Goal: Task Accomplishment & Management: Manage account settings

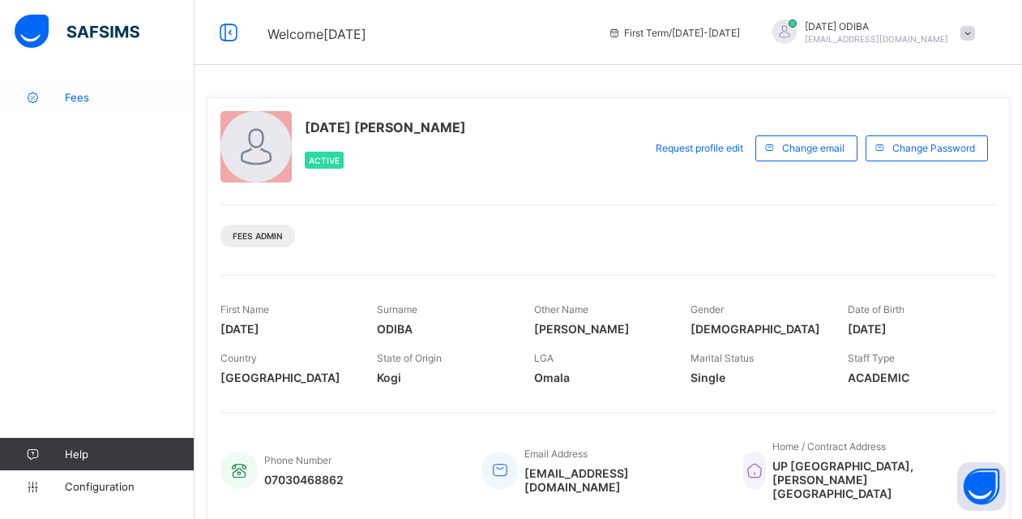
click at [105, 92] on span "Fees" at bounding box center [130, 97] width 130 height 13
click at [75, 95] on span "Fees" at bounding box center [130, 97] width 130 height 13
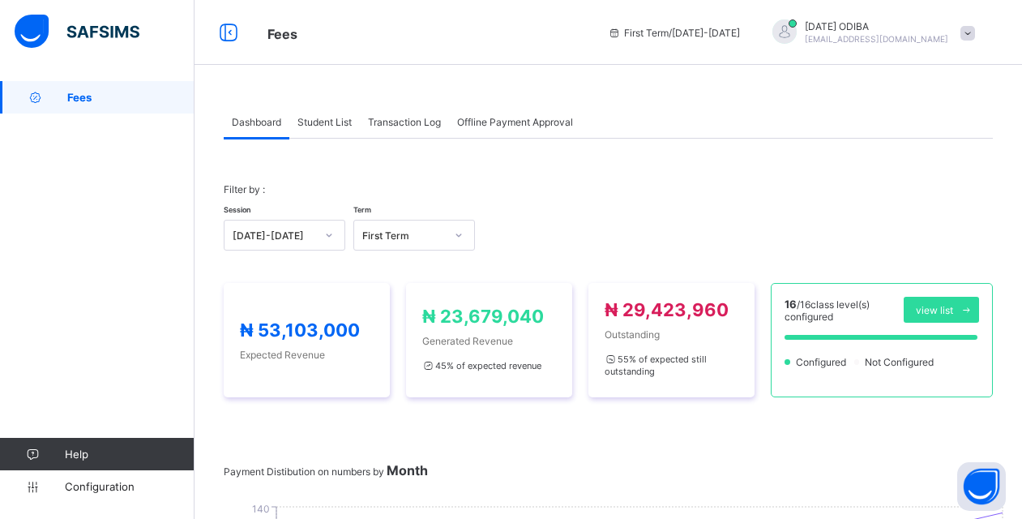
click at [336, 123] on span "Student List" at bounding box center [325, 122] width 54 height 12
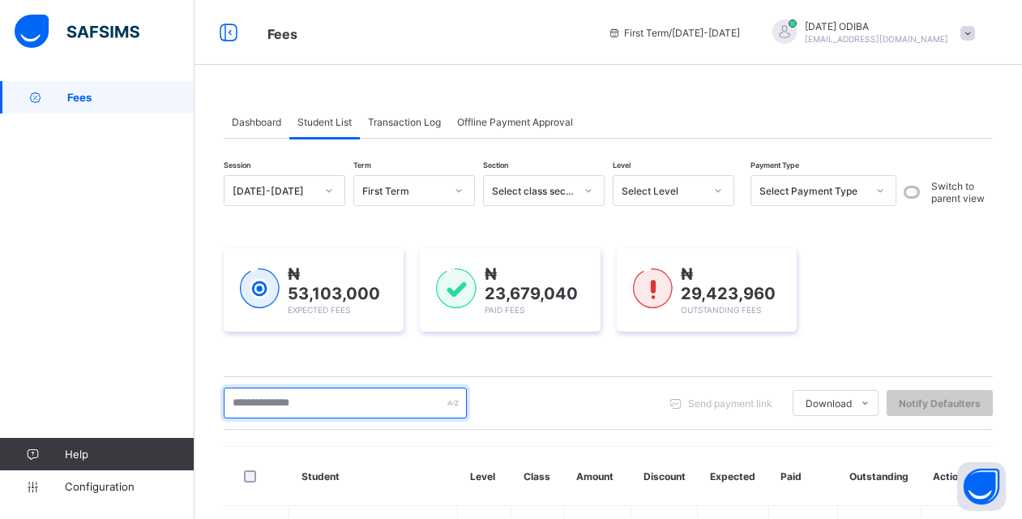
click at [336, 407] on input "text" at bounding box center [345, 403] width 243 height 31
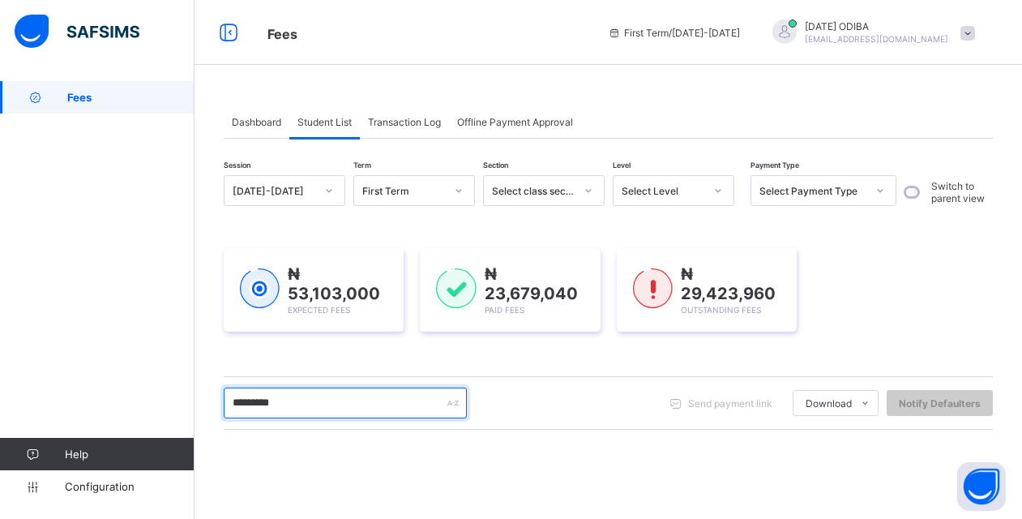
click at [297, 396] on input "*********" at bounding box center [345, 403] width 243 height 31
type input "********"
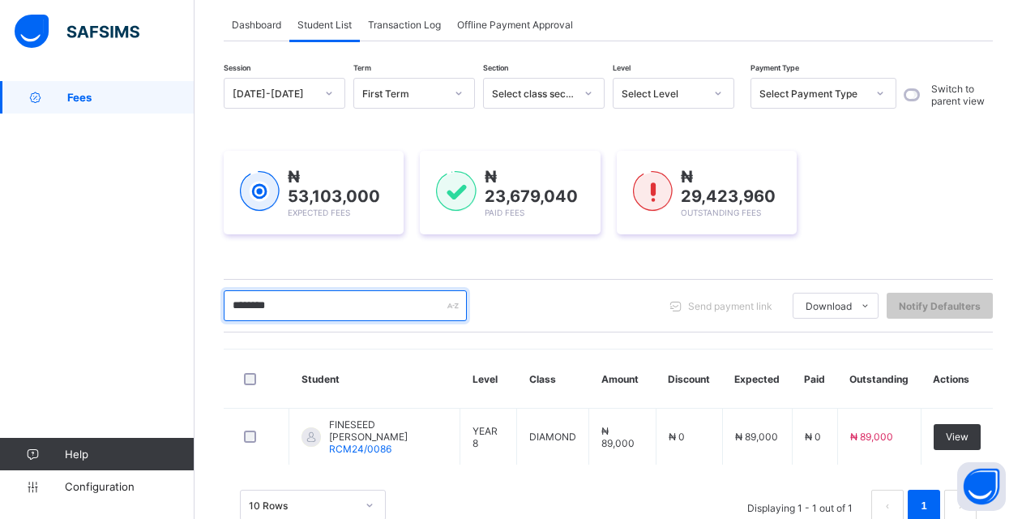
scroll to position [141, 0]
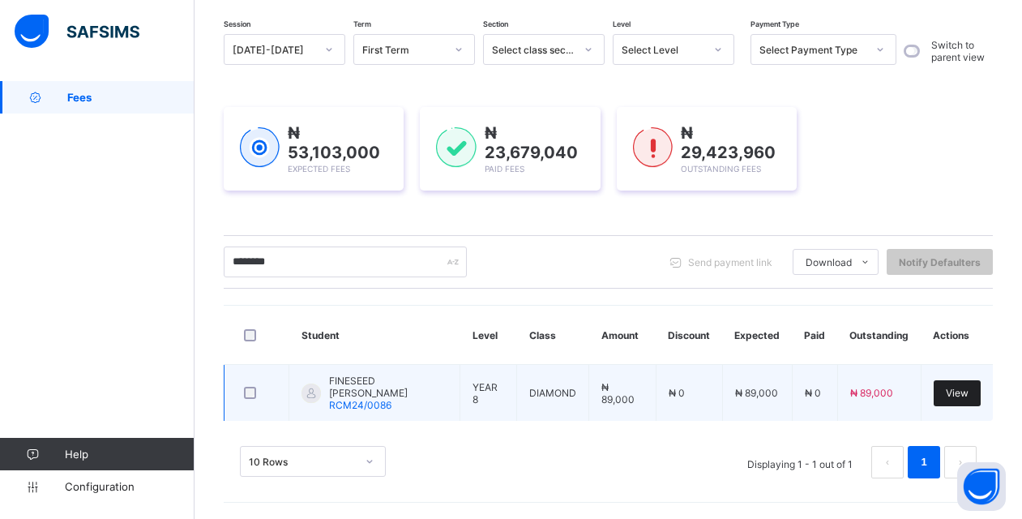
click at [958, 392] on div "View" at bounding box center [957, 393] width 47 height 26
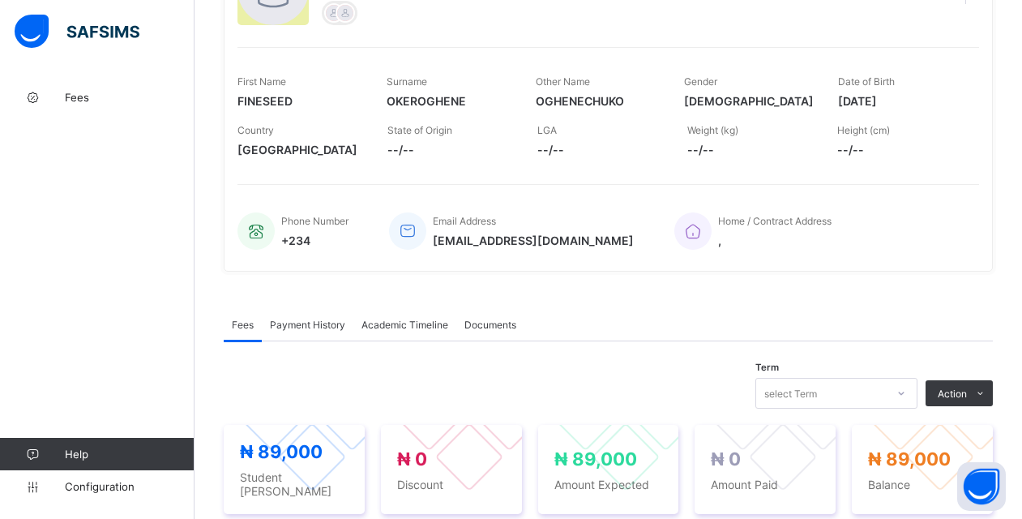
scroll to position [238, 0]
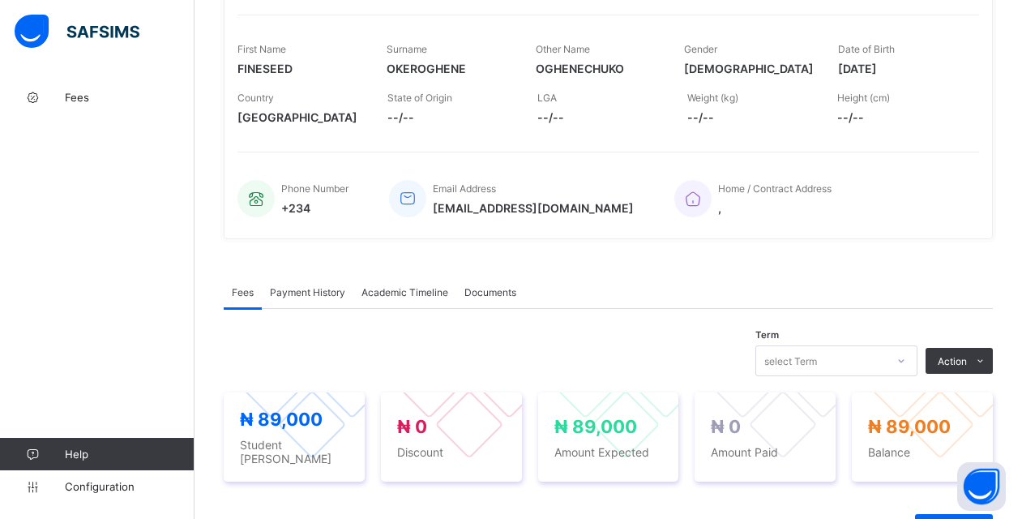
click at [733, 365] on div "Term select Term Action Receive Payment Manage Discount Send Email Reminder" at bounding box center [608, 360] width 769 height 31
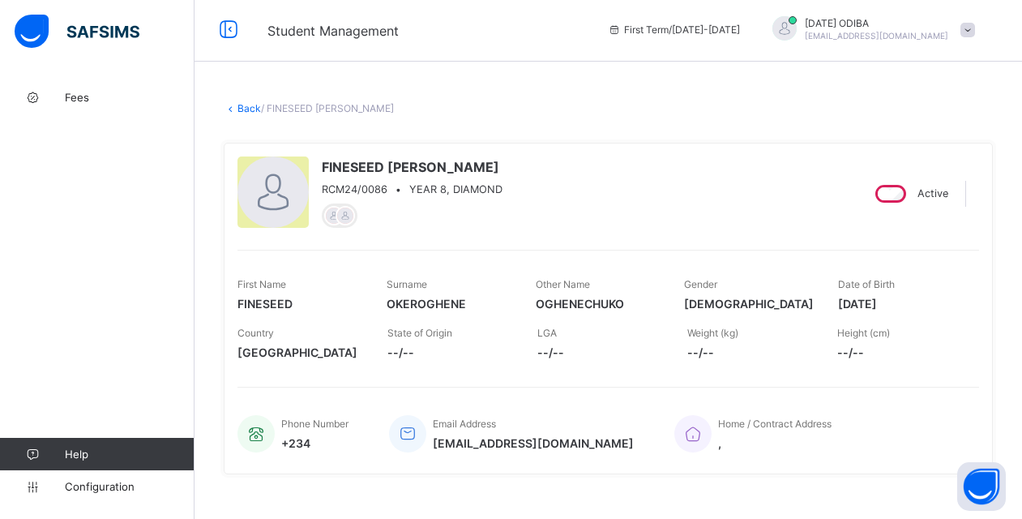
scroll to position [0, 0]
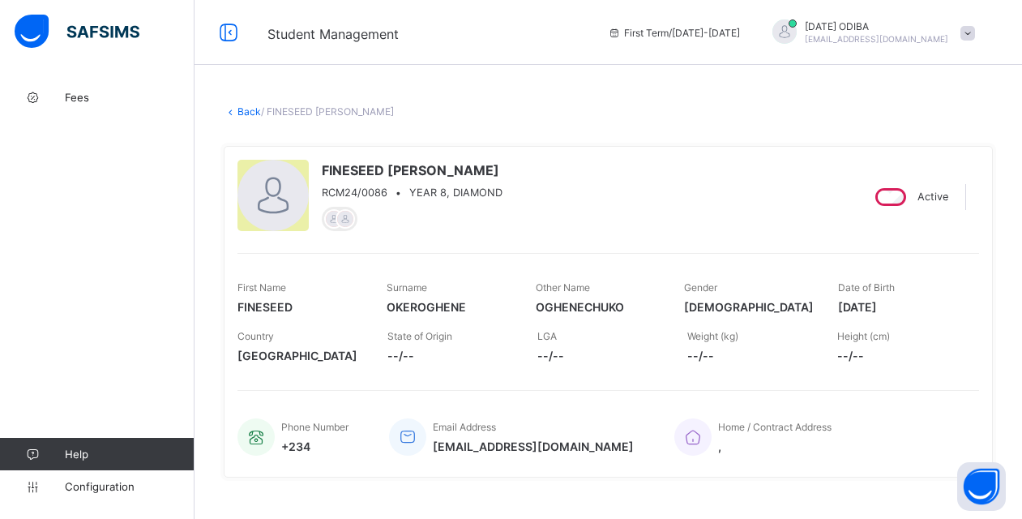
click at [251, 115] on link "Back" at bounding box center [250, 111] width 24 height 12
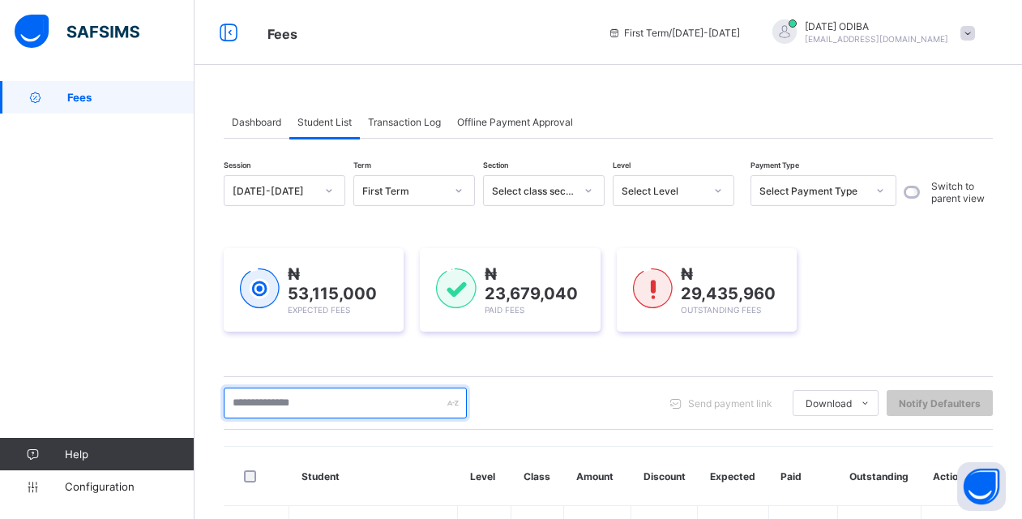
click at [297, 406] on input "text" at bounding box center [345, 403] width 243 height 31
click at [297, 400] on input "text" at bounding box center [345, 403] width 243 height 31
click at [427, 403] on input "text" at bounding box center [345, 403] width 243 height 31
click at [347, 401] on input "text" at bounding box center [345, 403] width 243 height 31
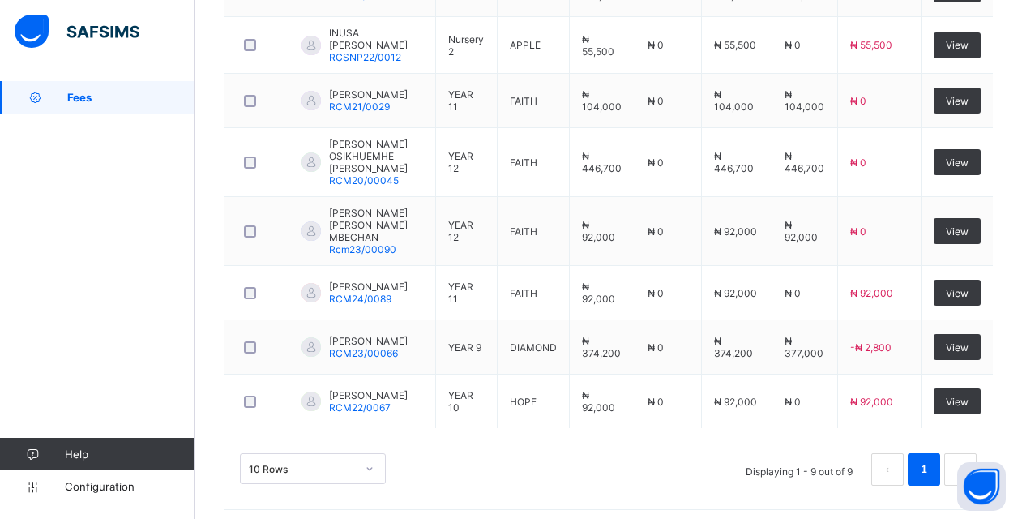
scroll to position [602, 0]
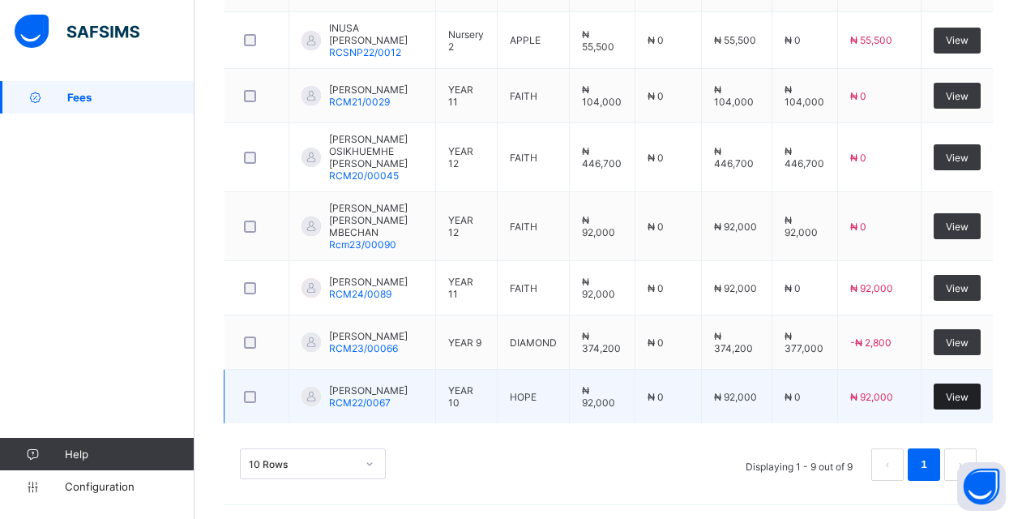
type input "*******"
click at [966, 392] on span "View" at bounding box center [957, 397] width 23 height 12
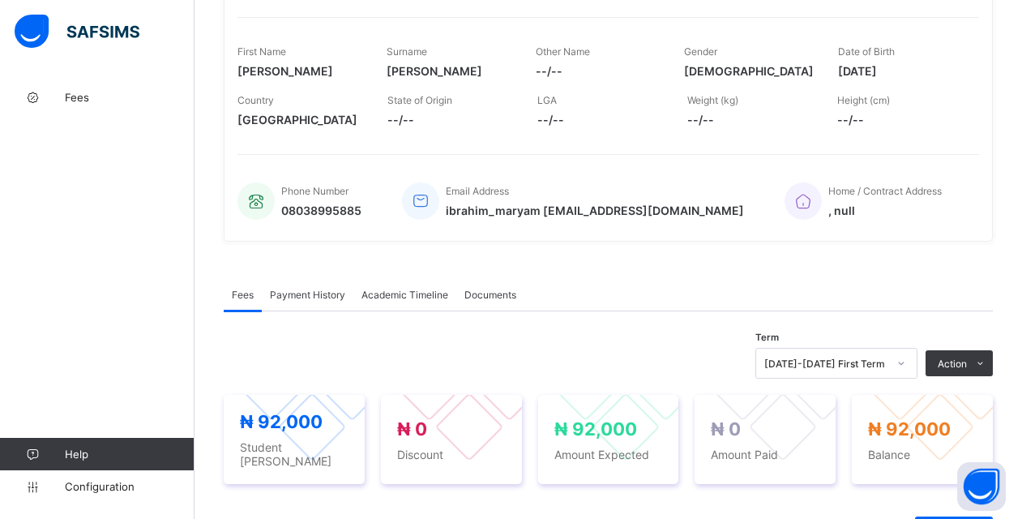
scroll to position [1, 0]
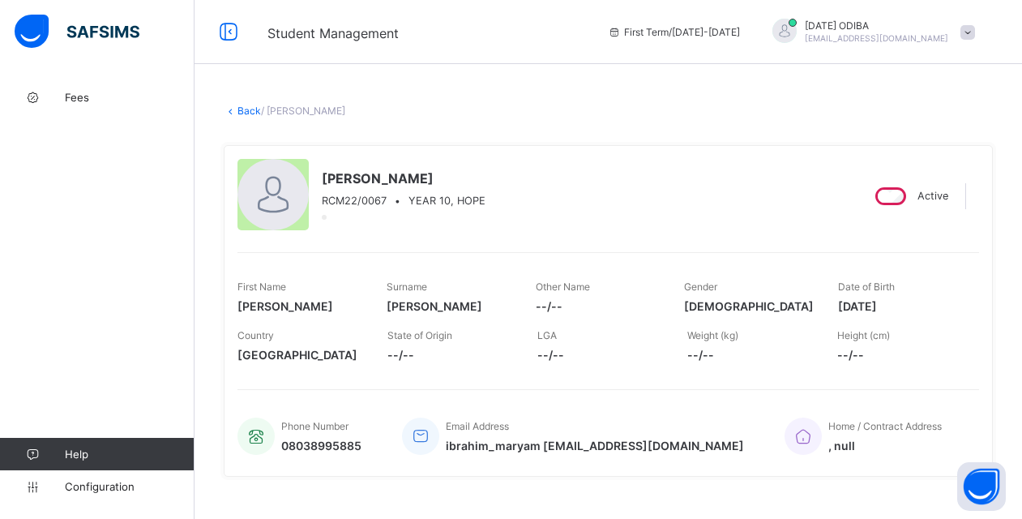
click at [238, 109] on link "Back" at bounding box center [250, 111] width 24 height 12
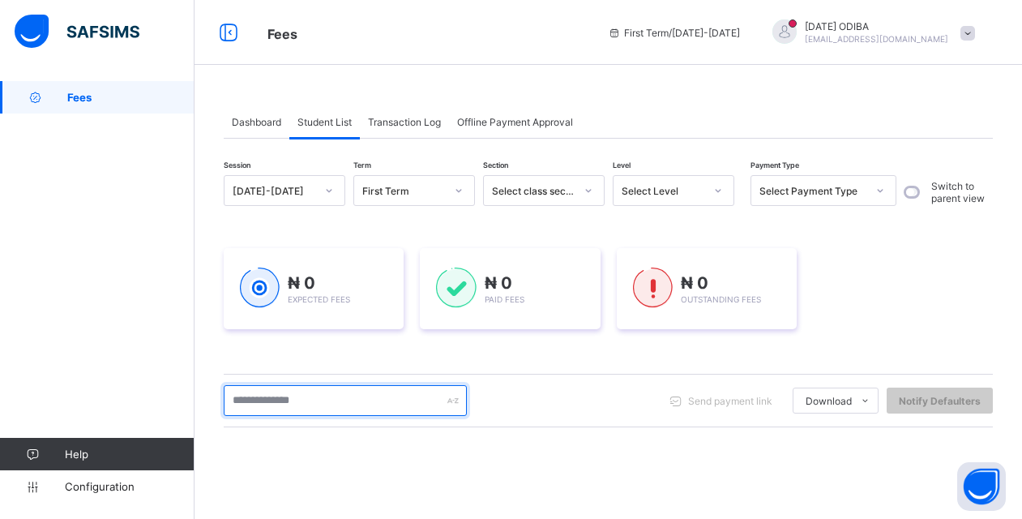
click at [300, 397] on input "text" at bounding box center [345, 400] width 243 height 31
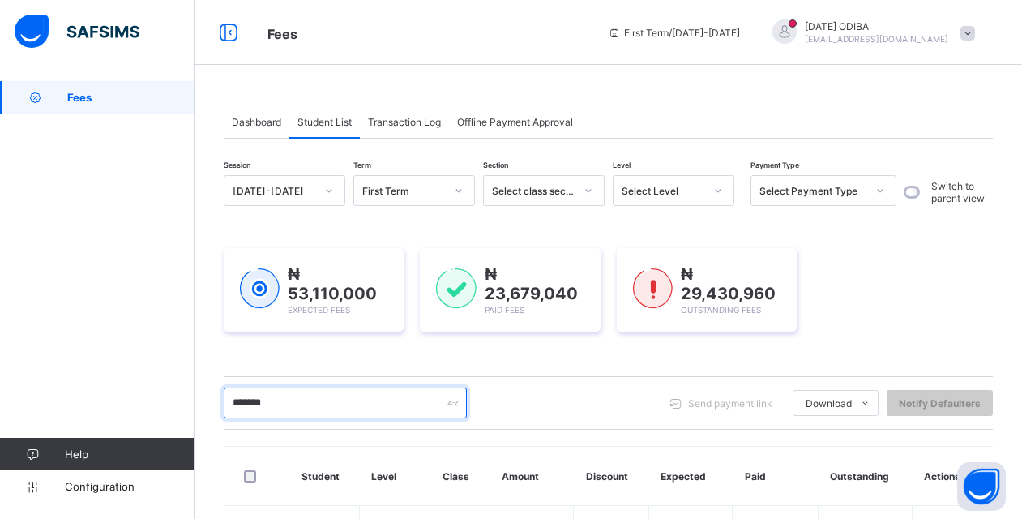
click at [370, 388] on input "*******" at bounding box center [345, 403] width 243 height 31
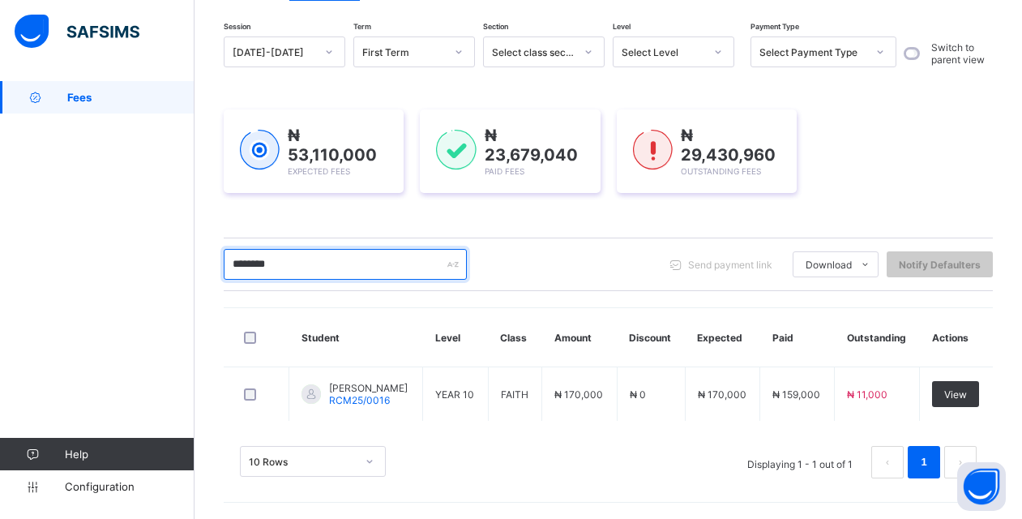
scroll to position [139, 0]
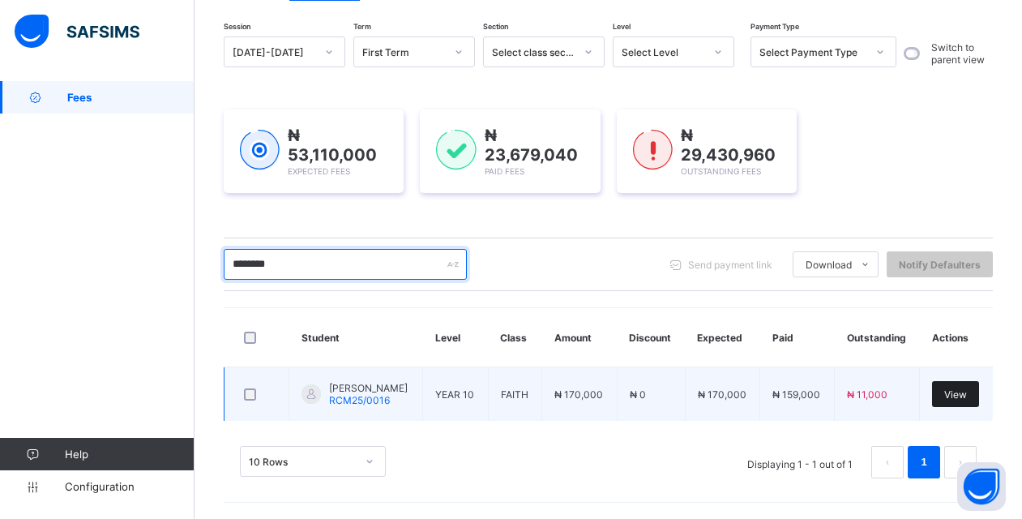
type input "********"
click at [963, 397] on span "View" at bounding box center [955, 394] width 23 height 12
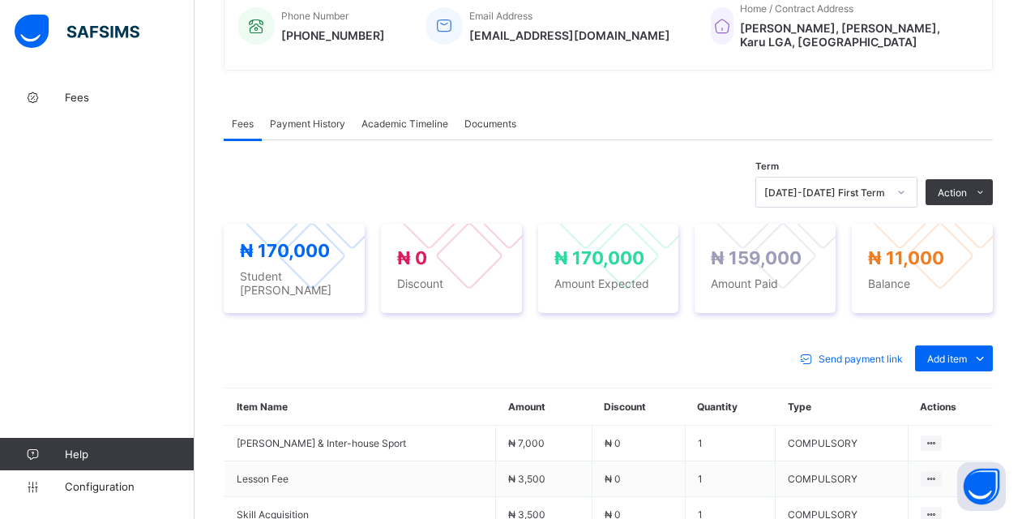
scroll to position [396, 0]
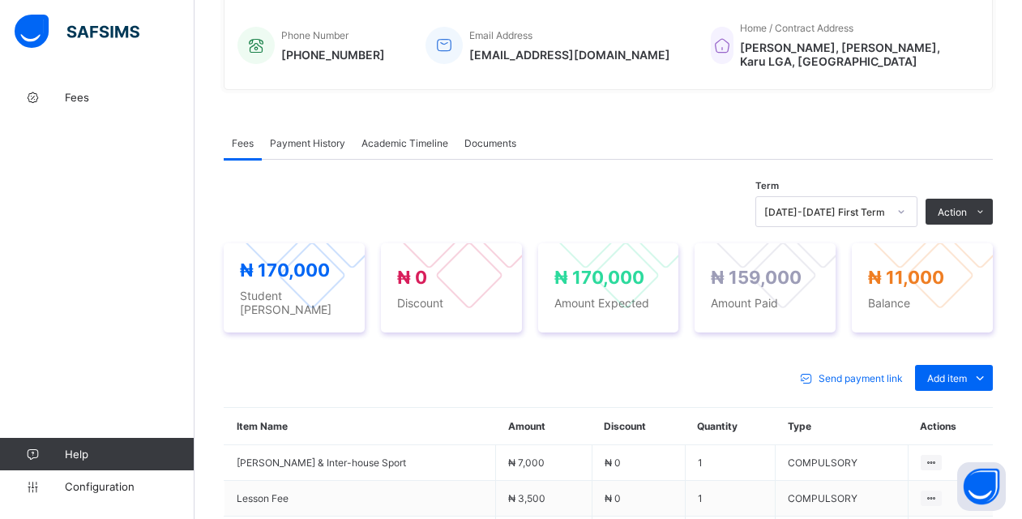
click at [284, 138] on span "Payment History" at bounding box center [307, 143] width 75 height 12
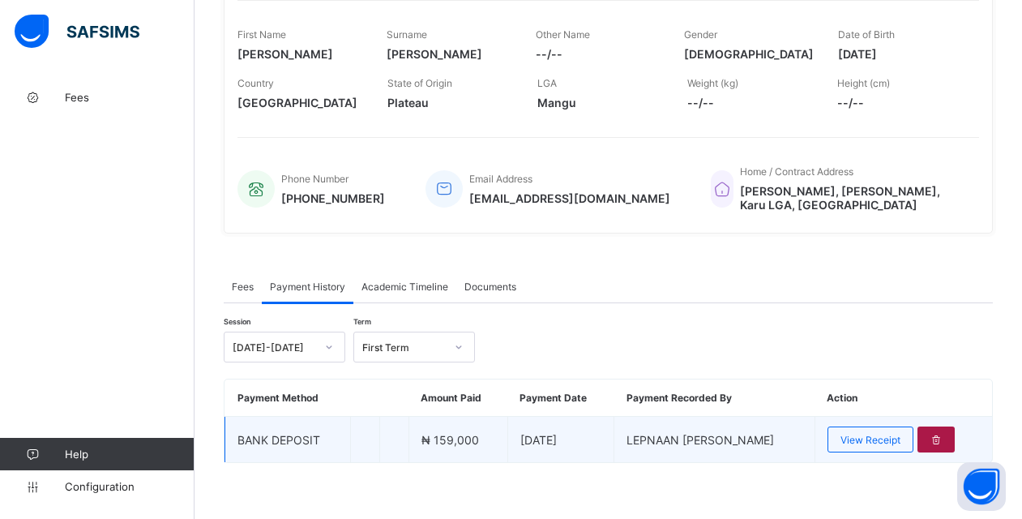
click at [944, 435] on icon at bounding box center [937, 440] width 14 height 12
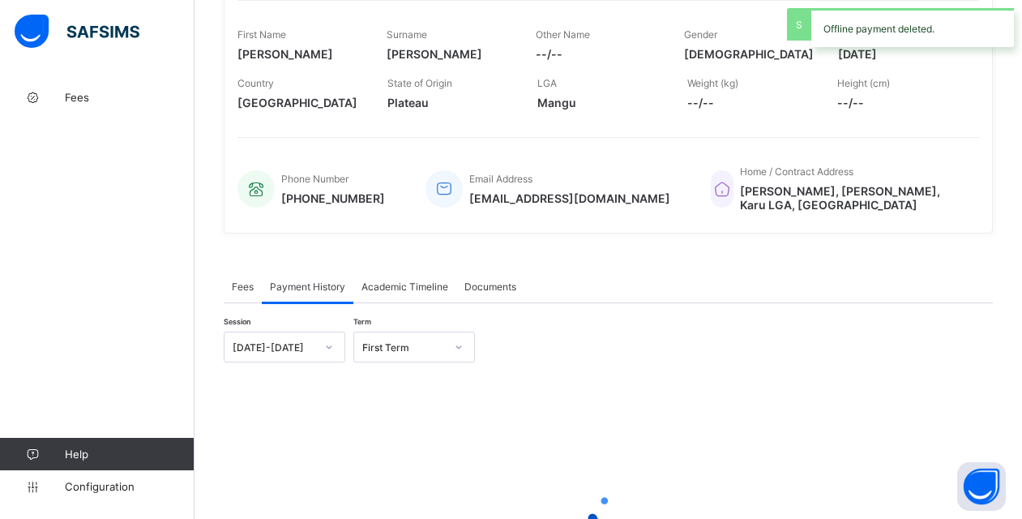
scroll to position [396, 0]
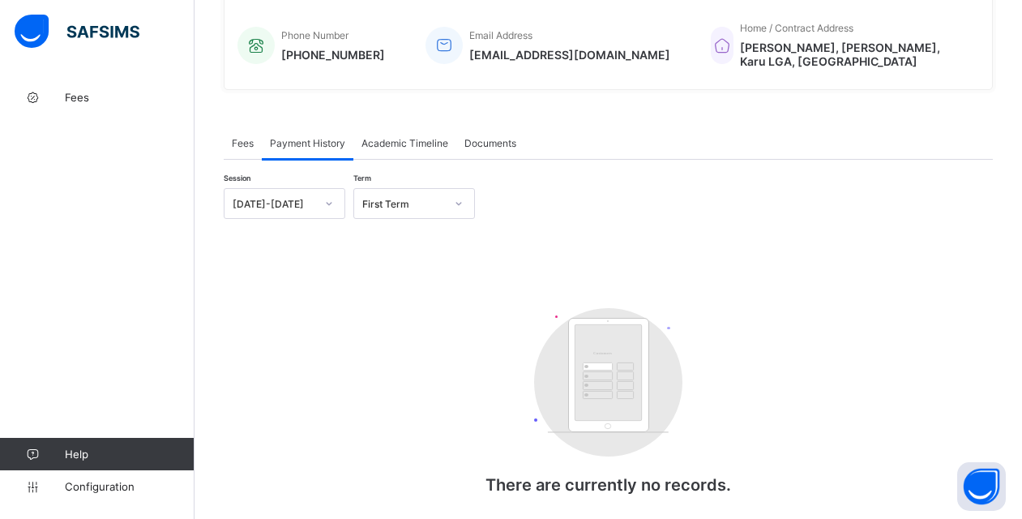
click at [245, 137] on span "Fees" at bounding box center [243, 143] width 22 height 12
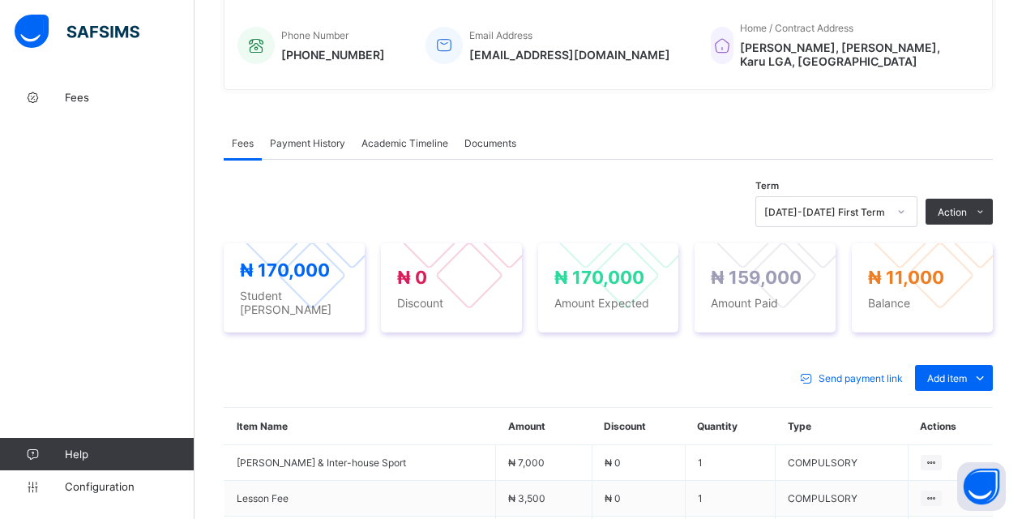
click at [248, 141] on div "Fees" at bounding box center [243, 142] width 38 height 32
click at [69, 99] on span "Fees" at bounding box center [130, 97] width 130 height 13
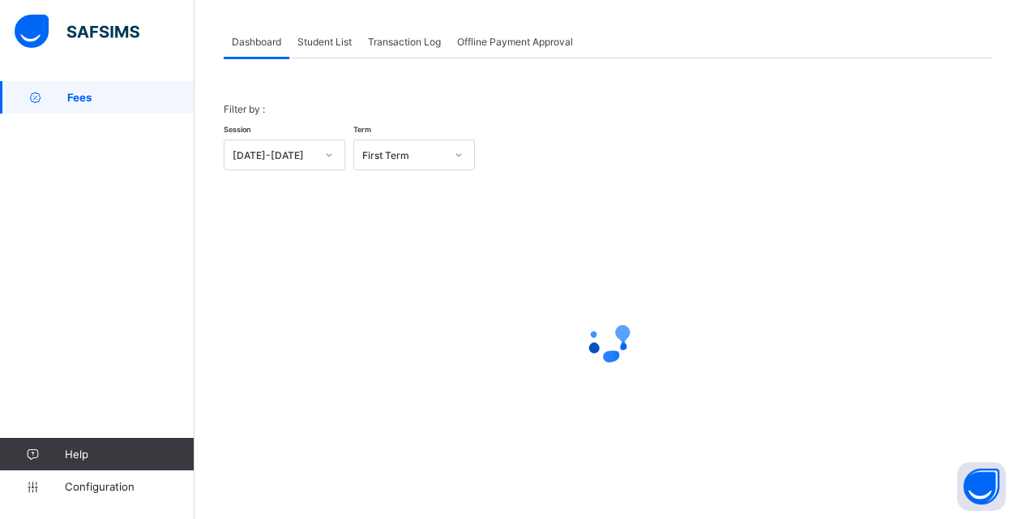
scroll to position [80, 0]
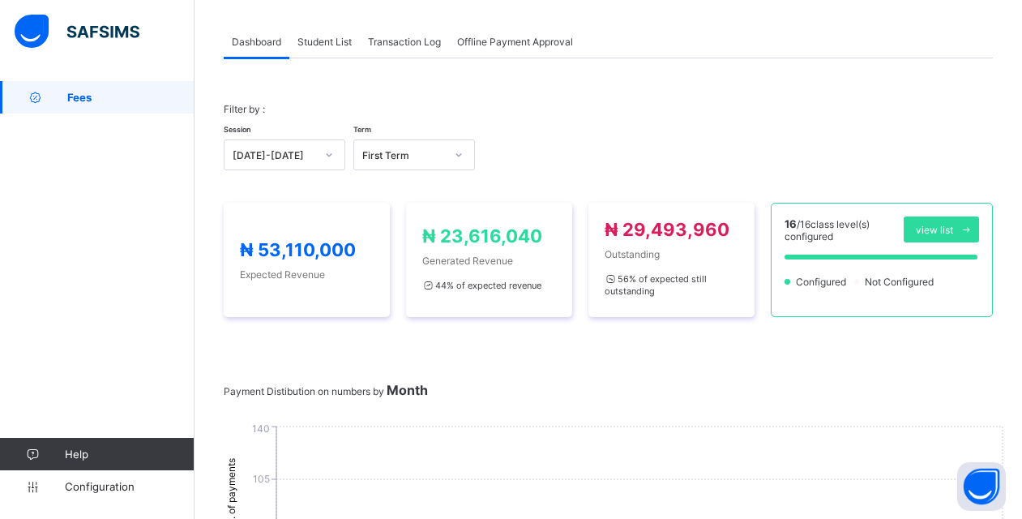
click at [323, 58] on div "Student List" at bounding box center [324, 41] width 71 height 32
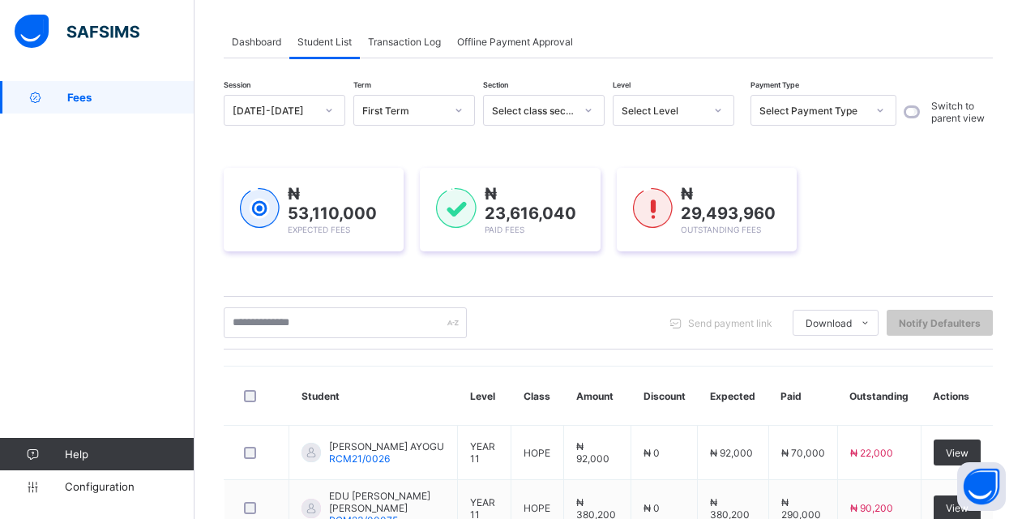
scroll to position [0, 0]
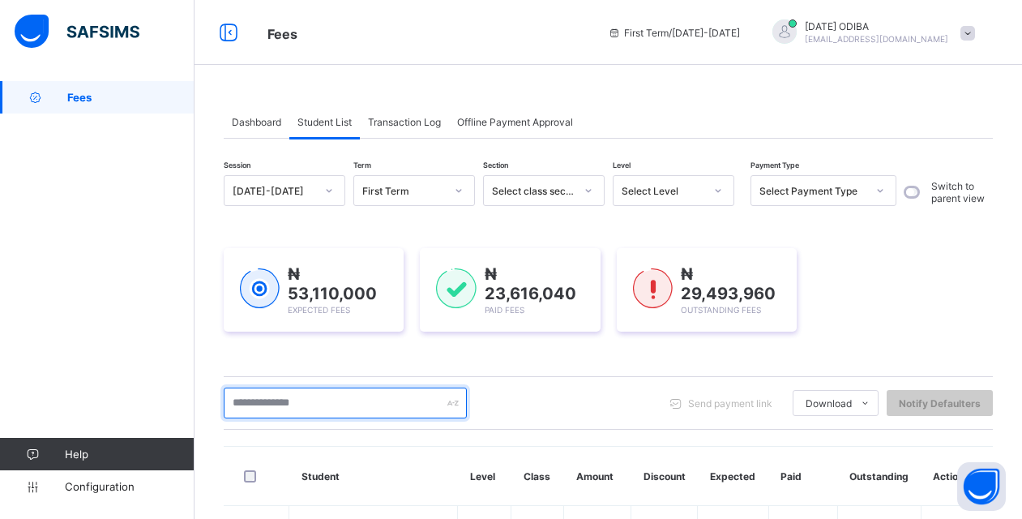
click at [312, 401] on input "text" at bounding box center [345, 403] width 243 height 31
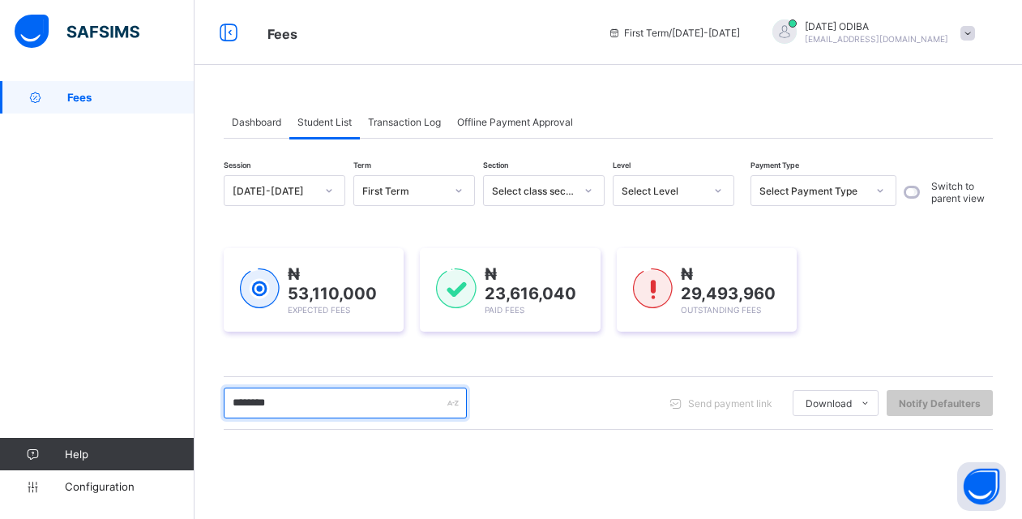
type input "********"
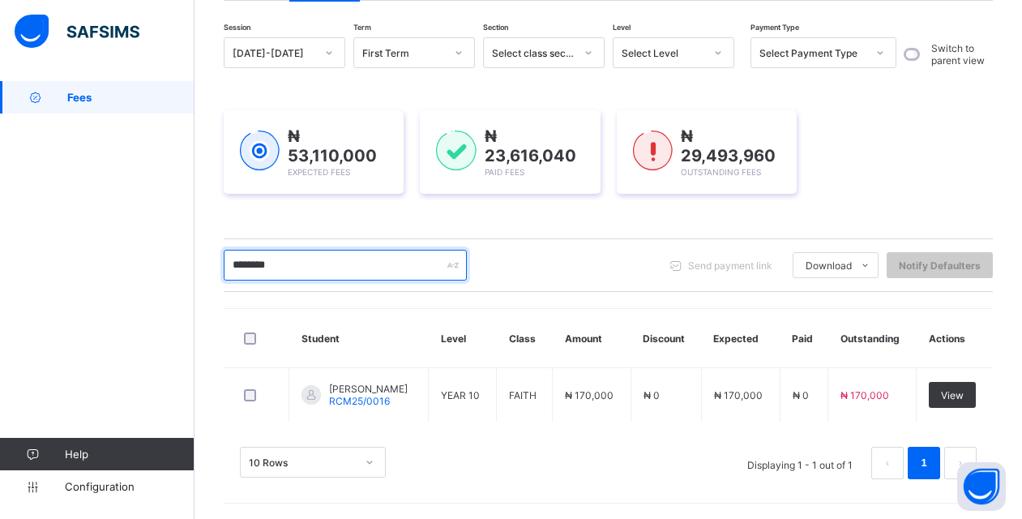
scroll to position [139, 0]
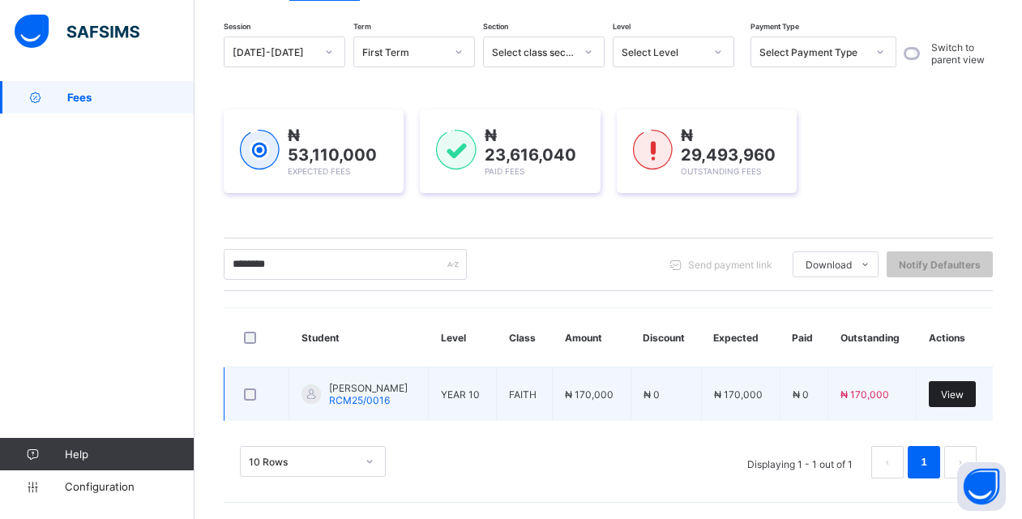
click at [964, 398] on span "View" at bounding box center [952, 394] width 23 height 12
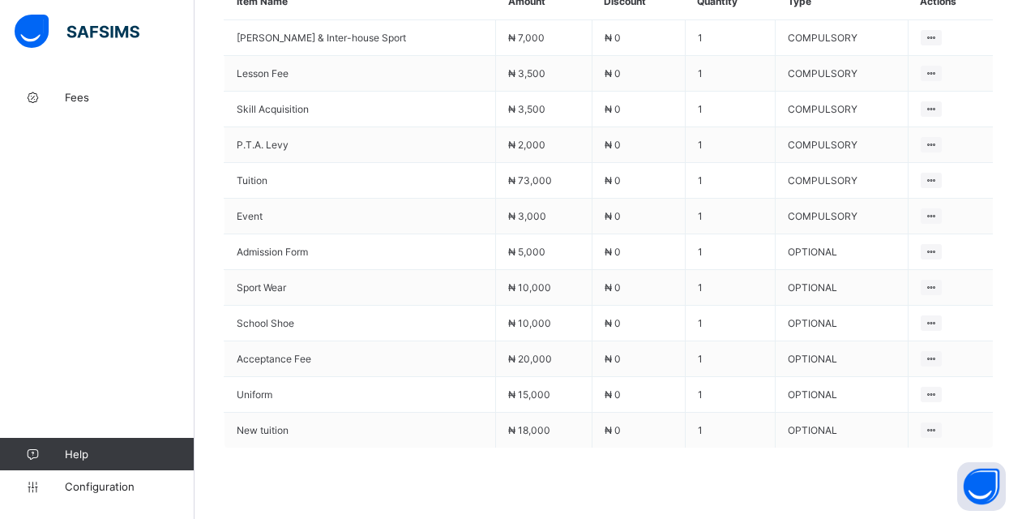
scroll to position [810, 0]
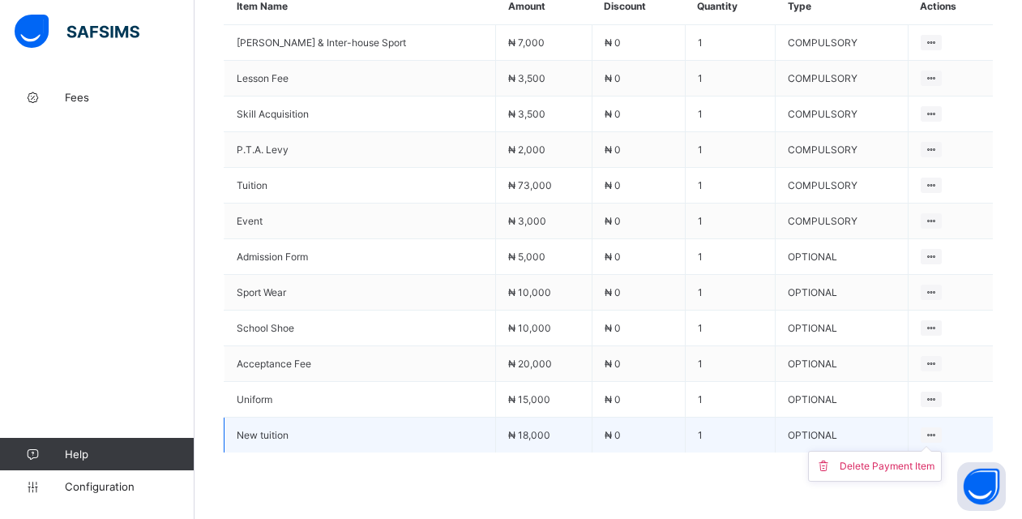
click at [932, 451] on ul "Delete Payment Item" at bounding box center [875, 466] width 134 height 31
click at [909, 458] on div "Delete Payment Item" at bounding box center [887, 466] width 95 height 16
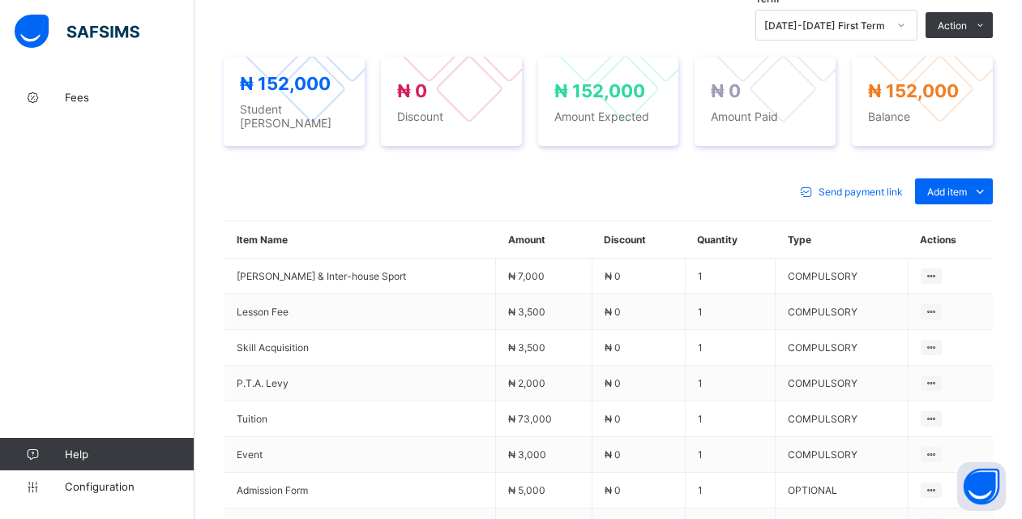
scroll to position [563, 0]
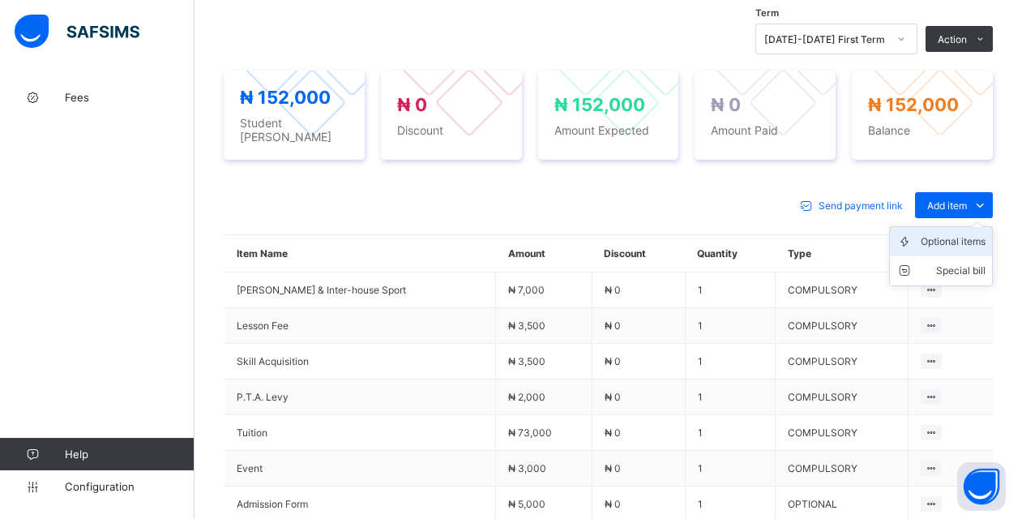
click at [973, 233] on div "Optional items" at bounding box center [953, 241] width 65 height 16
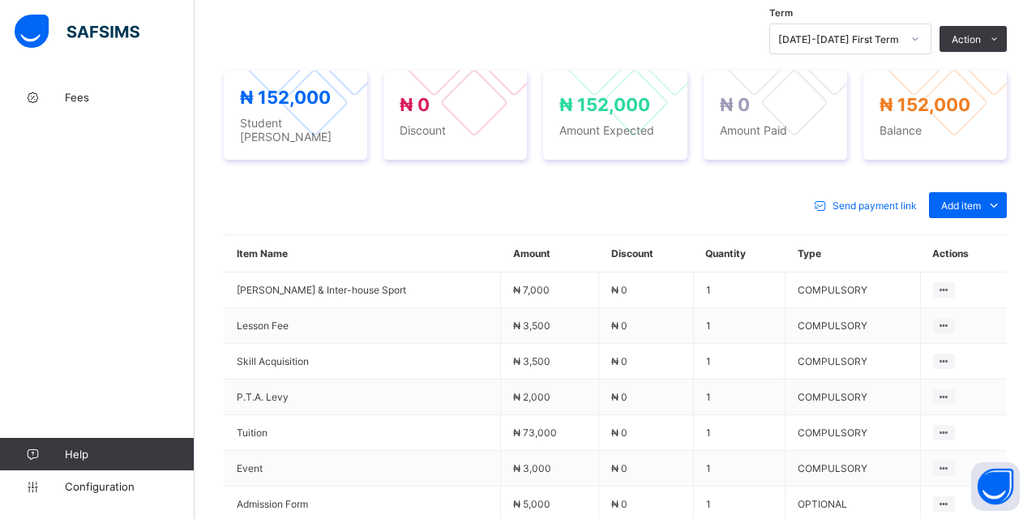
type input "***"
type input "*"
type input "*******"
type input "*"
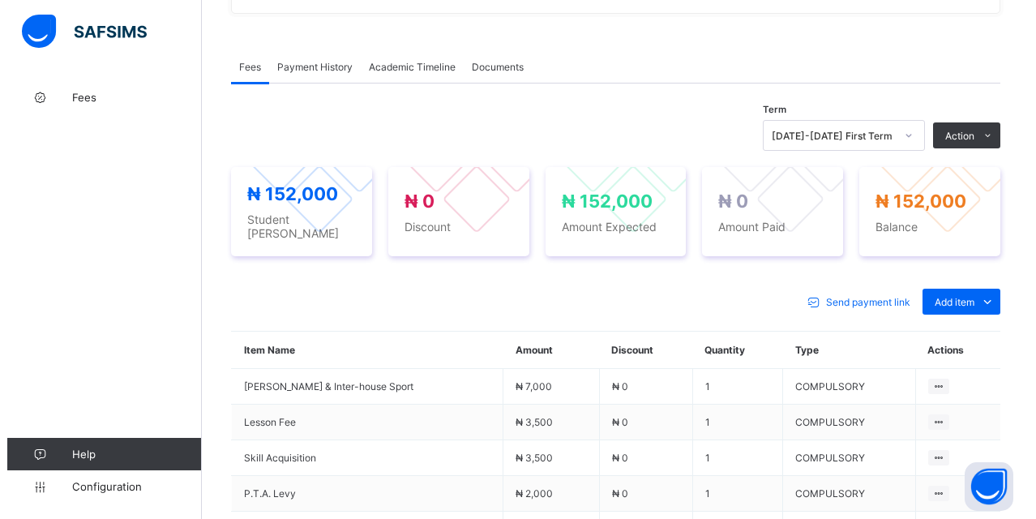
scroll to position [422, 0]
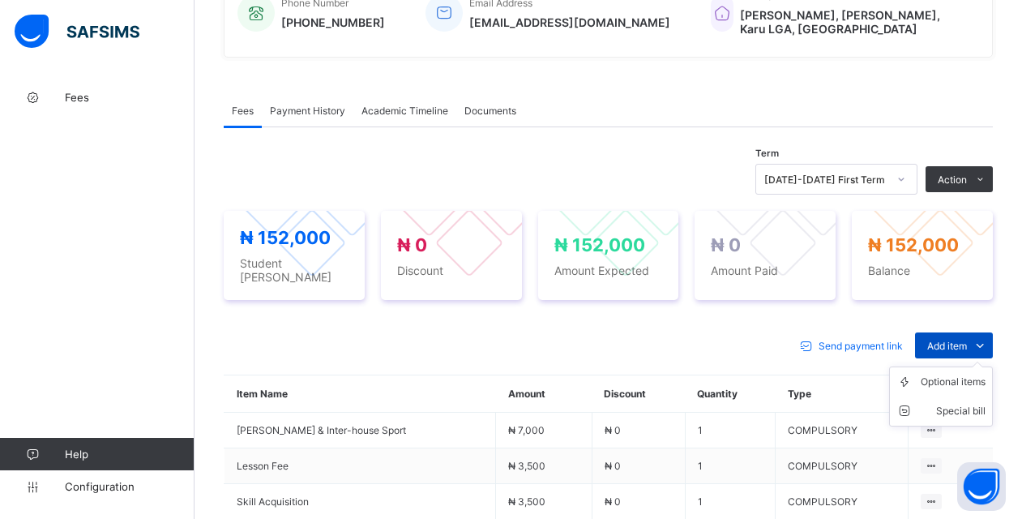
click at [960, 332] on div "Add item" at bounding box center [954, 345] width 78 height 26
click at [958, 374] on div "Optional items" at bounding box center [953, 382] width 65 height 16
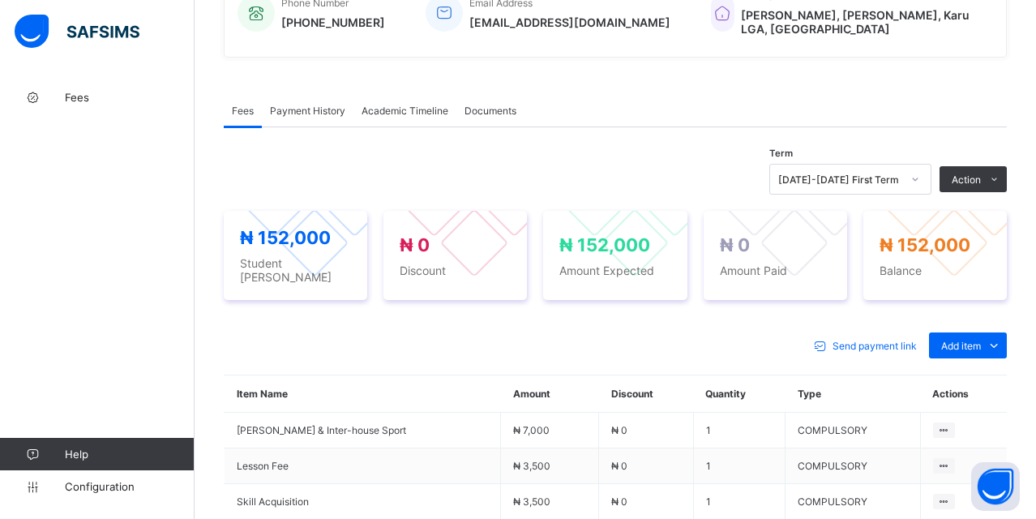
scroll to position [0, 0]
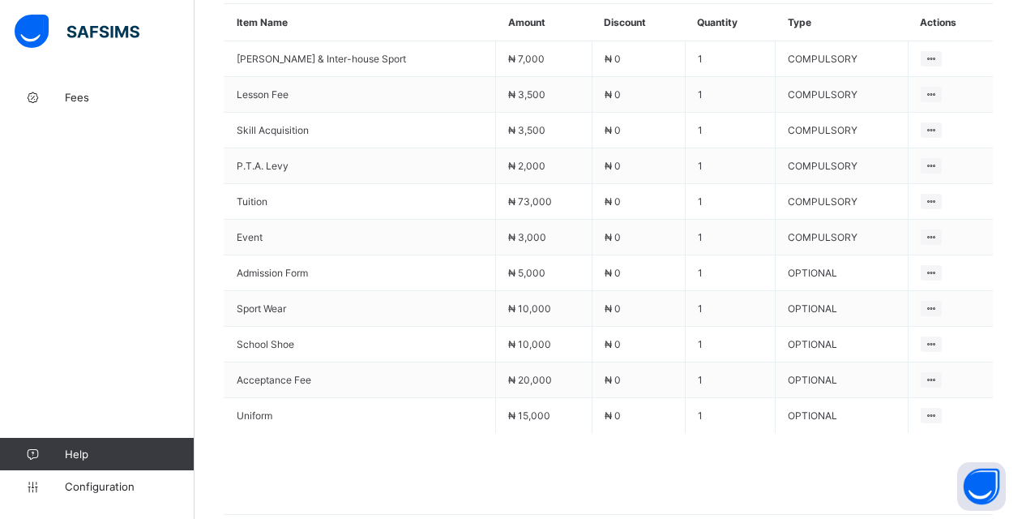
scroll to position [791, 0]
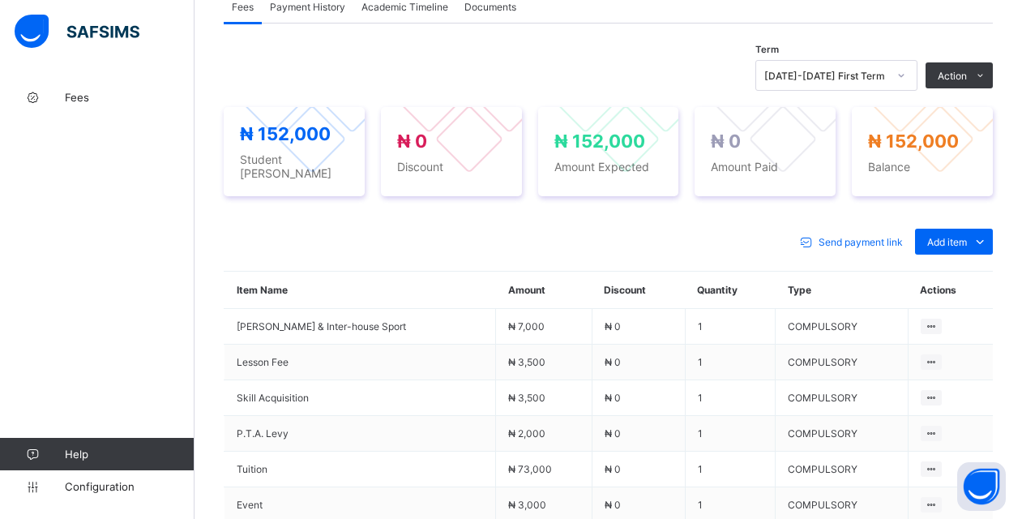
scroll to position [524, 0]
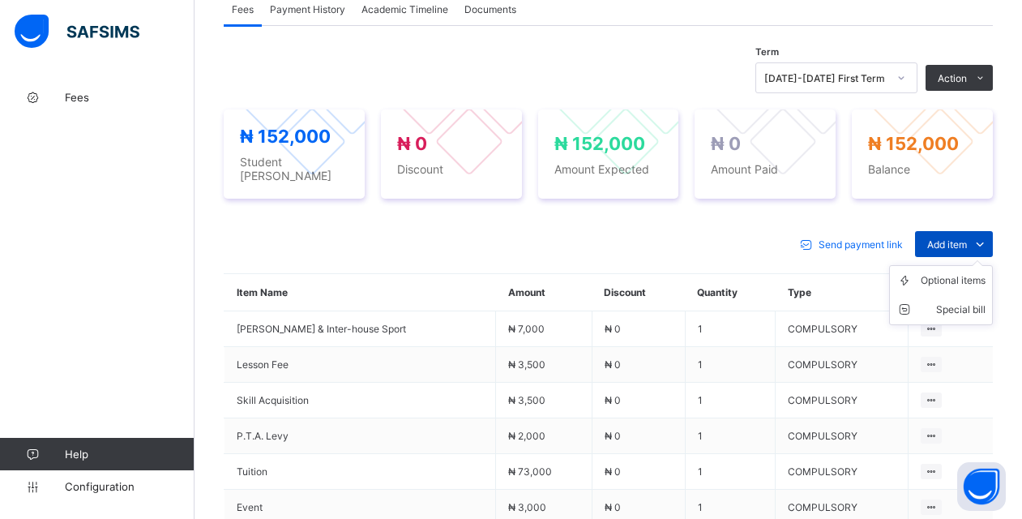
click at [967, 238] on span "Add item" at bounding box center [947, 244] width 40 height 12
click at [964, 302] on div "Special bill" at bounding box center [953, 310] width 65 height 16
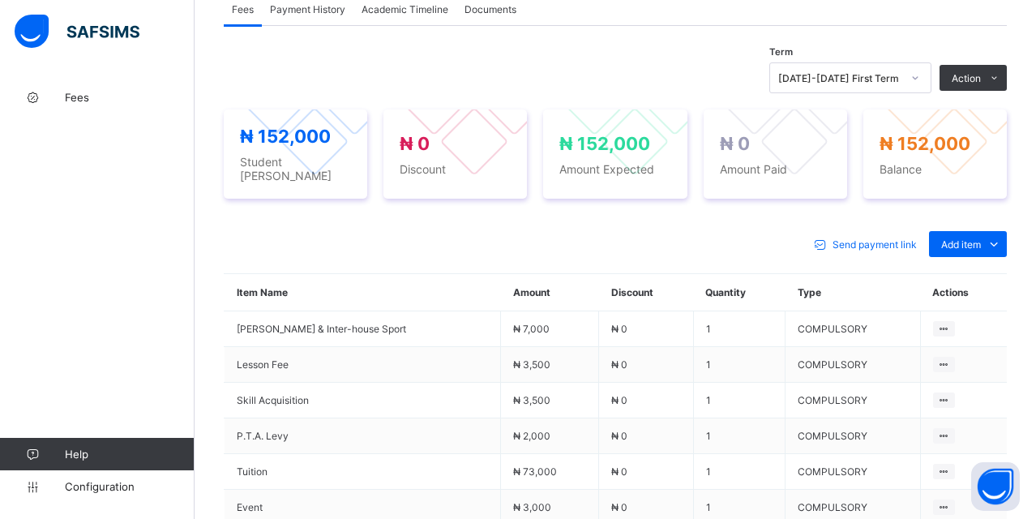
type input "****"
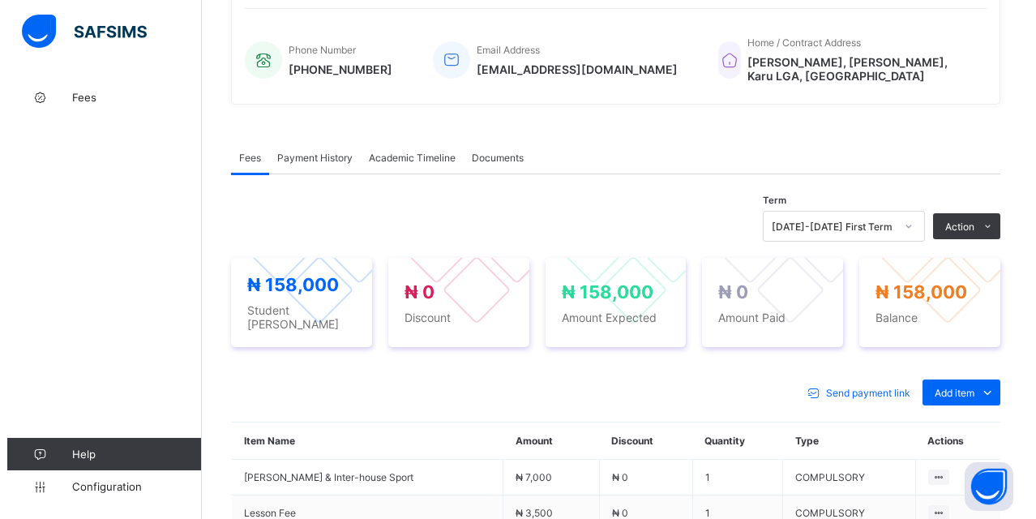
scroll to position [312, 0]
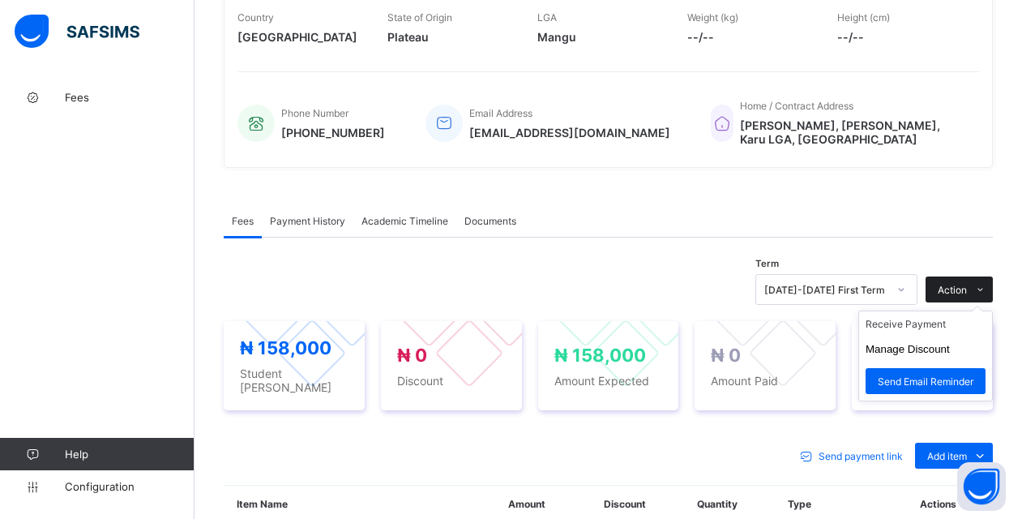
click at [987, 289] on span at bounding box center [980, 289] width 26 height 26
click at [931, 321] on li "Receive Payment" at bounding box center [925, 323] width 133 height 25
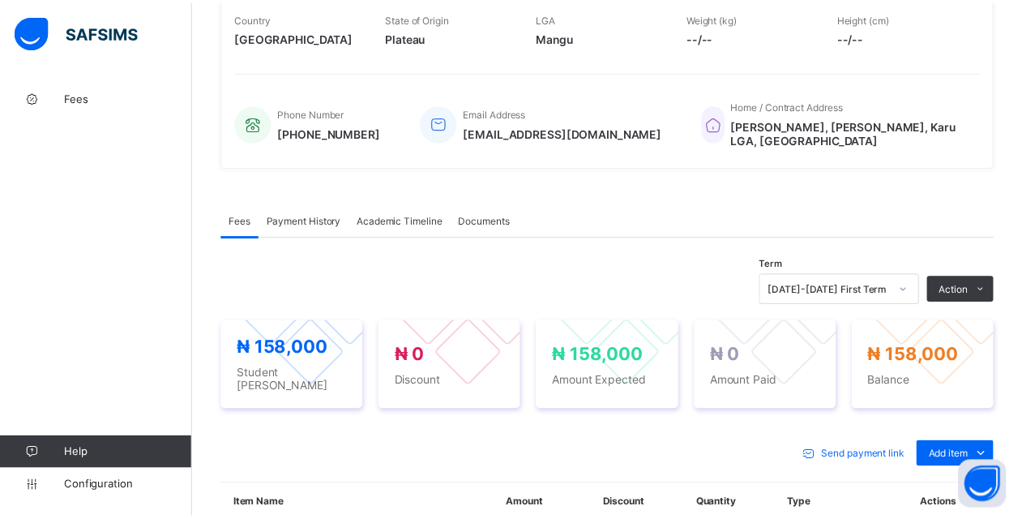
scroll to position [0, 0]
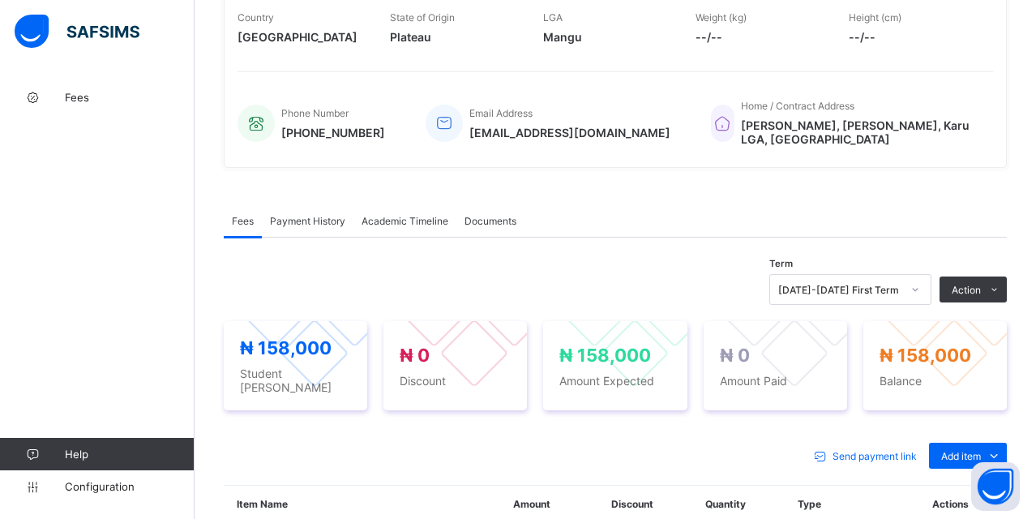
type input "*"
type input "*****"
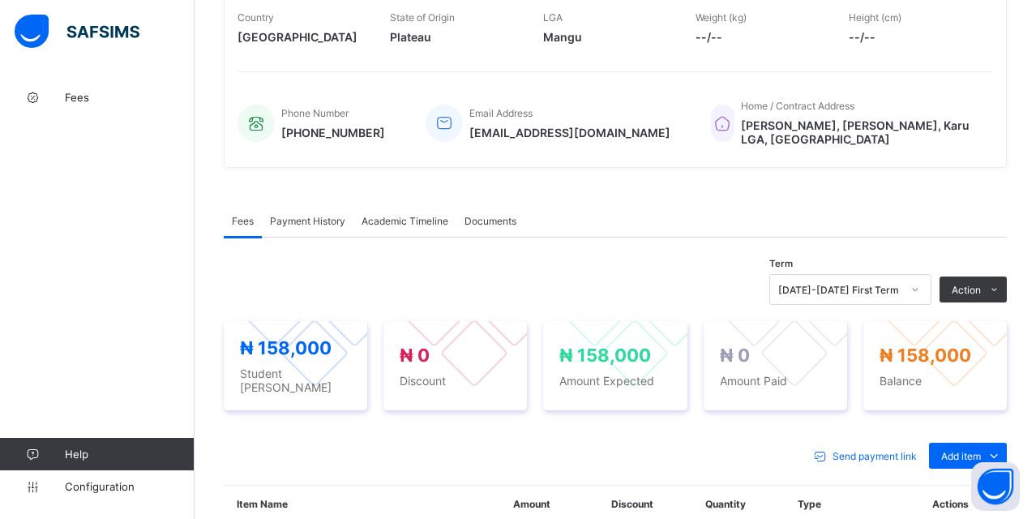
type input "**********"
type input "*********"
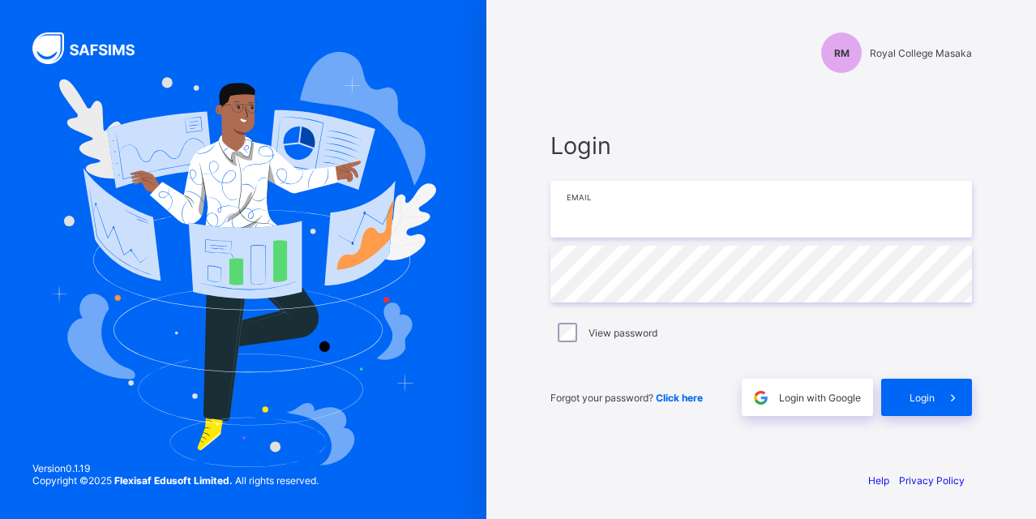
type input "**********"
